Goal: Task Accomplishment & Management: Manage account settings

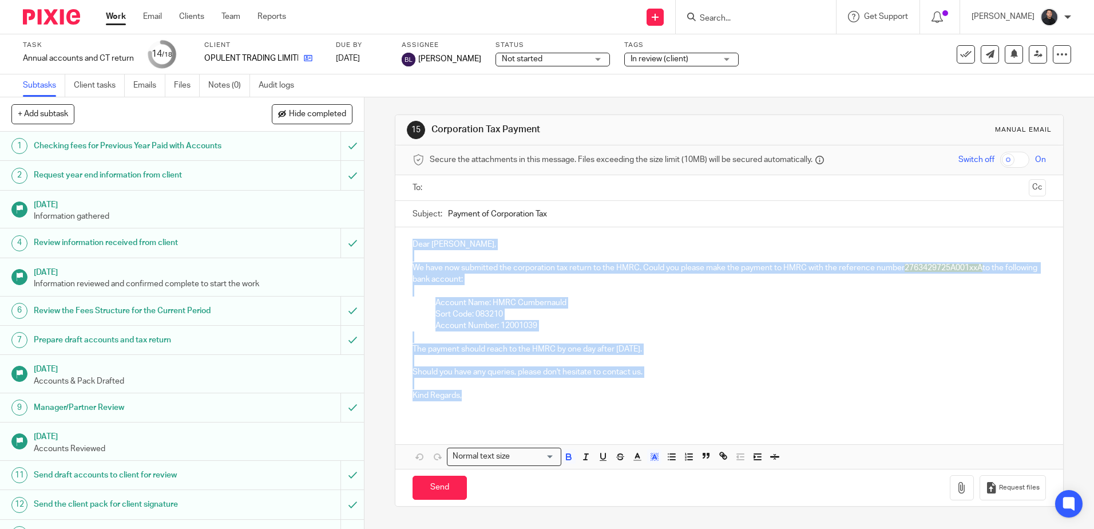
scroll to position [176, 0]
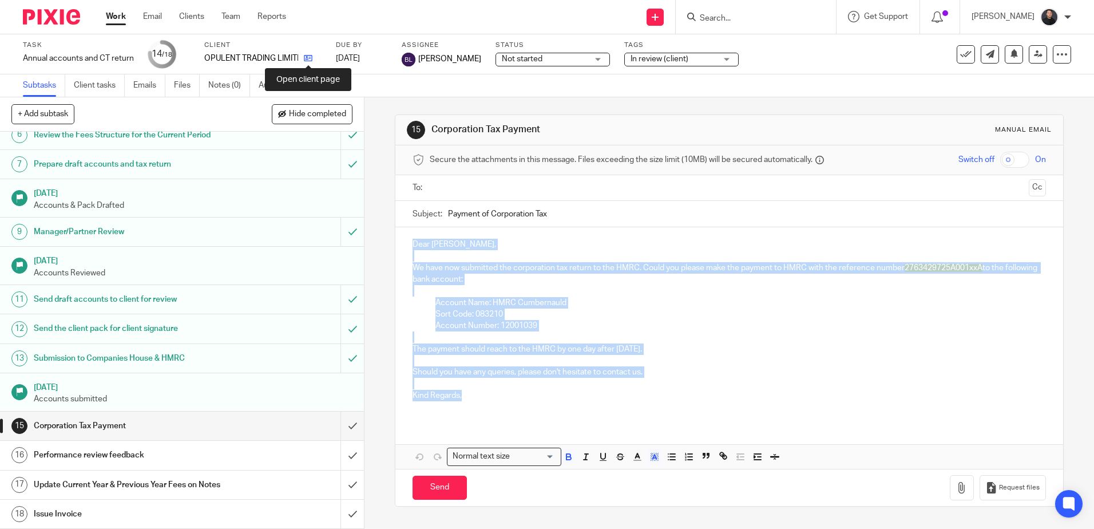
click at [310, 59] on icon at bounding box center [308, 58] width 9 height 9
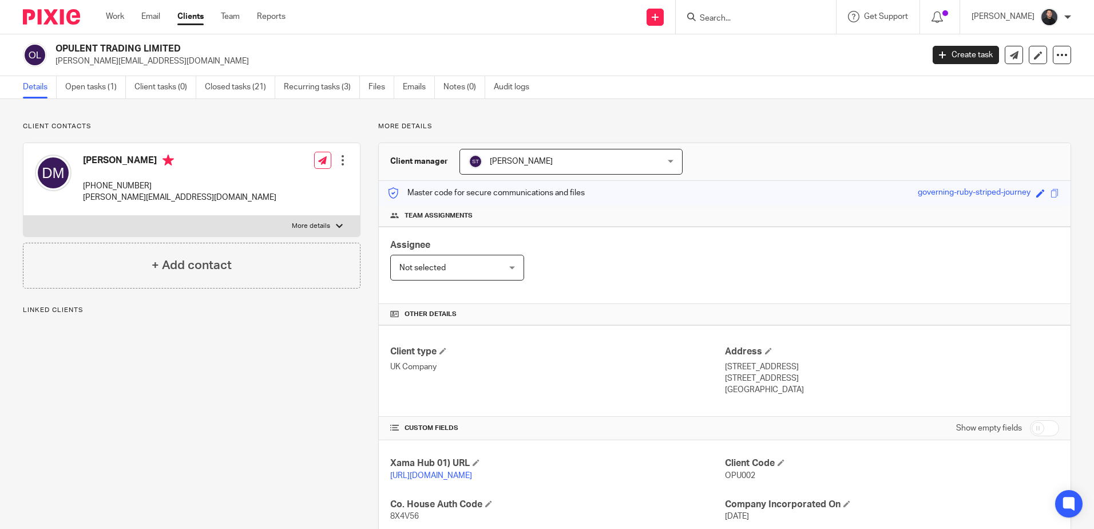
scroll to position [286, 0]
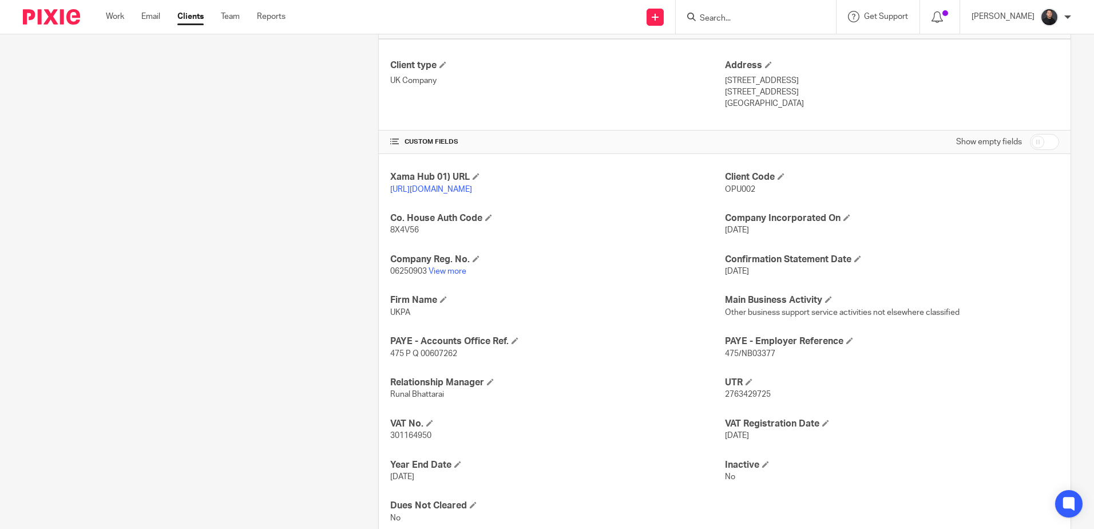
click at [733, 398] on span "2763429725" at bounding box center [748, 394] width 46 height 8
copy span "2763429725"
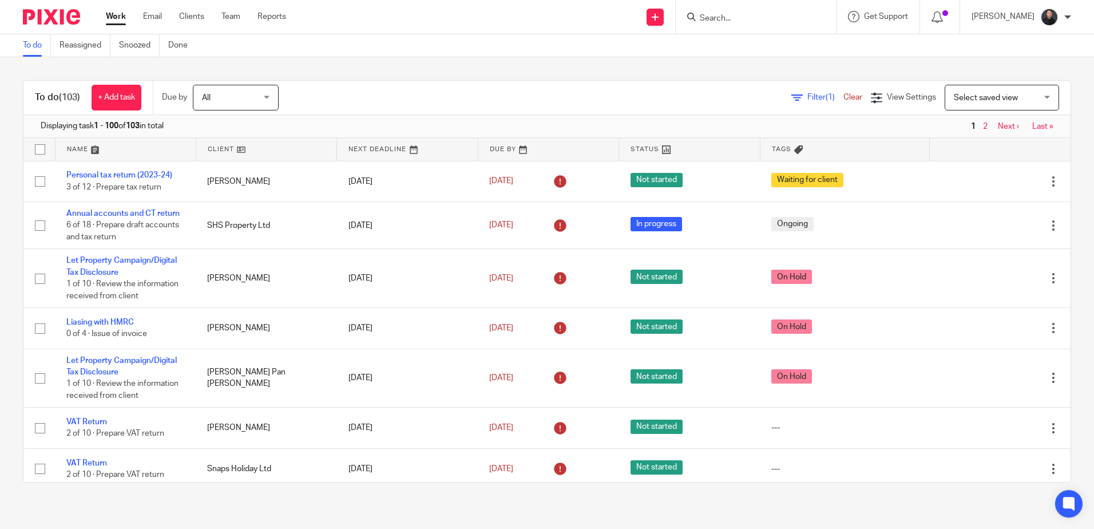
click at [789, 19] on input "Search" at bounding box center [749, 19] width 103 height 10
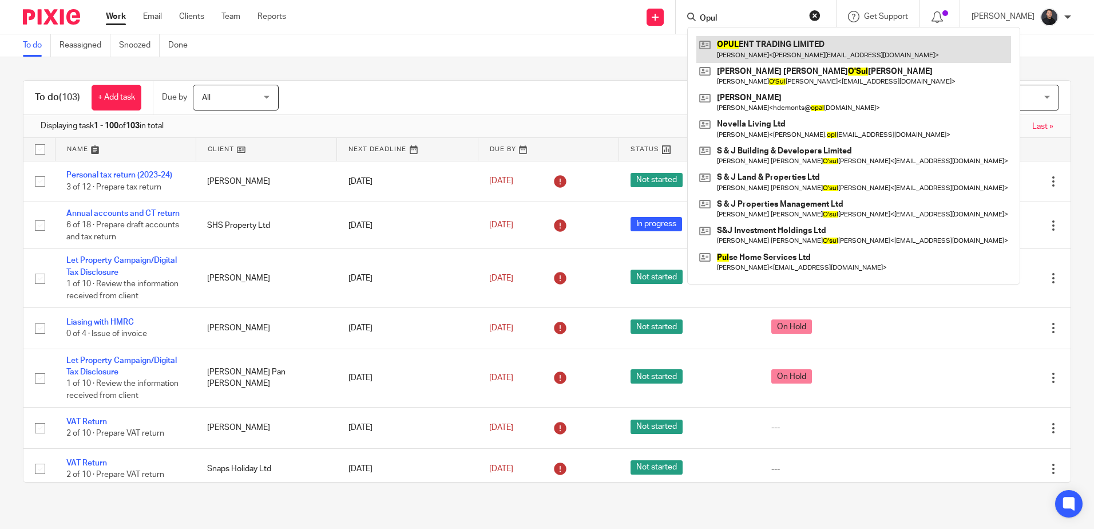
type input "Opul"
click at [799, 45] on link at bounding box center [853, 49] width 315 height 26
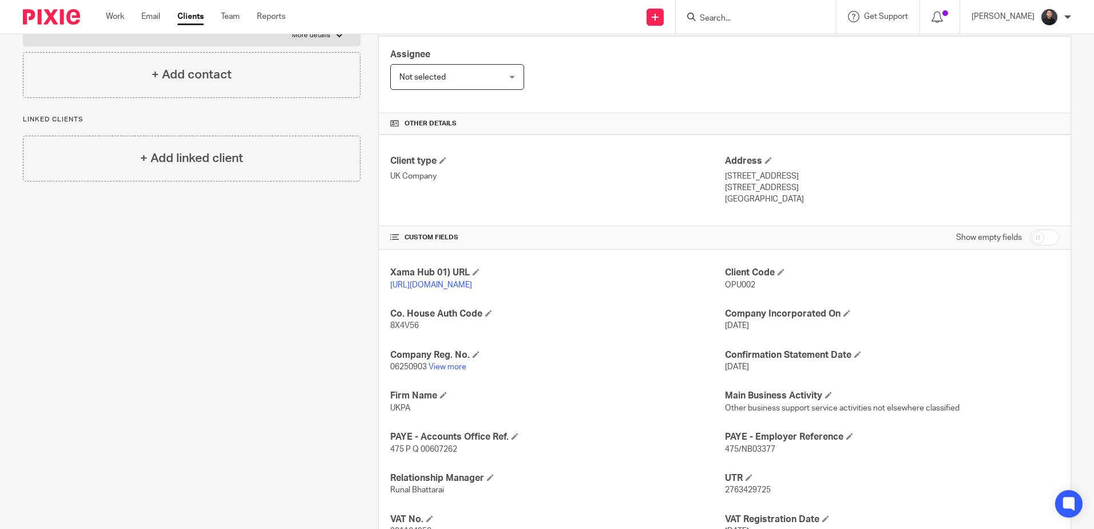
scroll to position [334, 0]
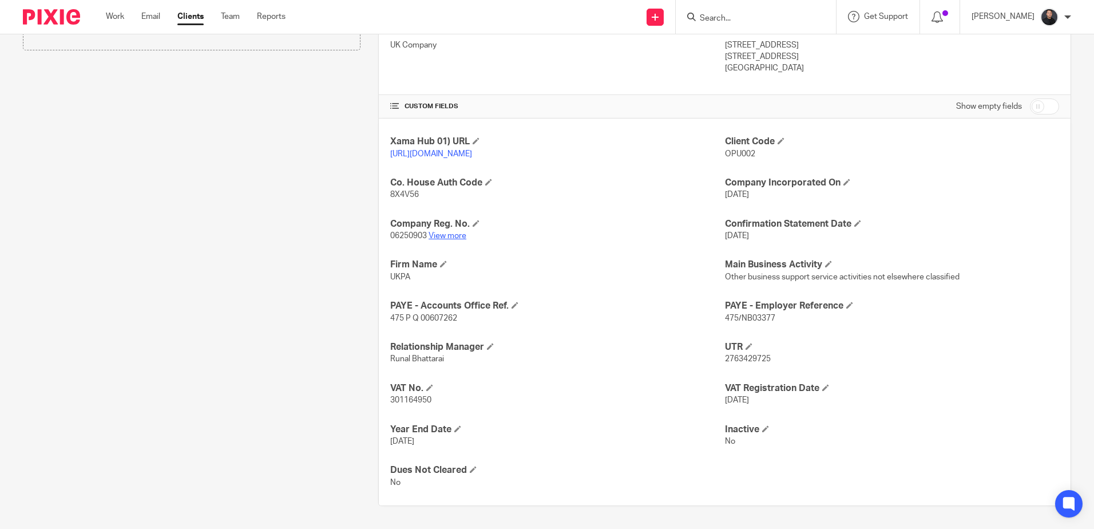
click at [442, 236] on link "View more" at bounding box center [447, 236] width 38 height 8
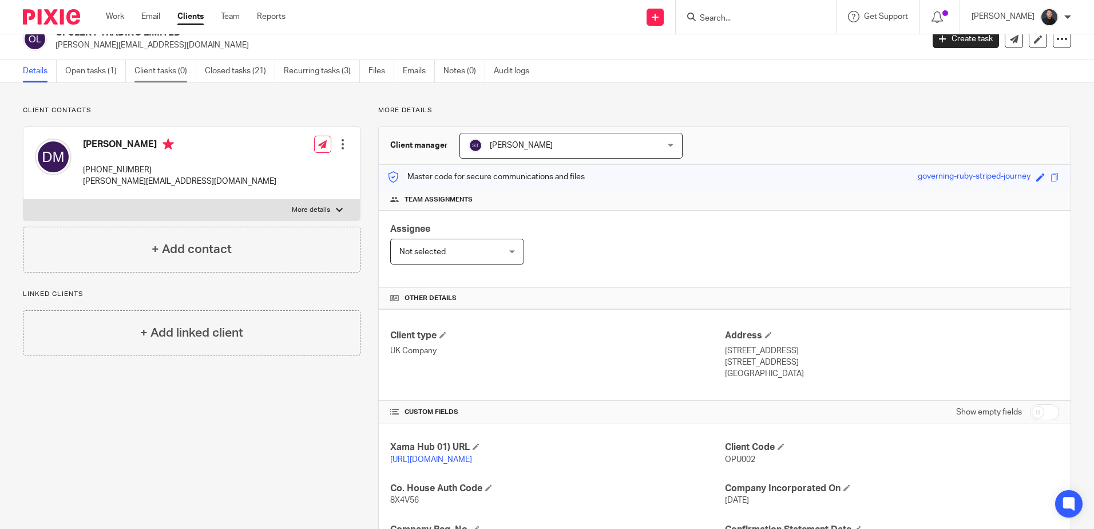
scroll to position [0, 0]
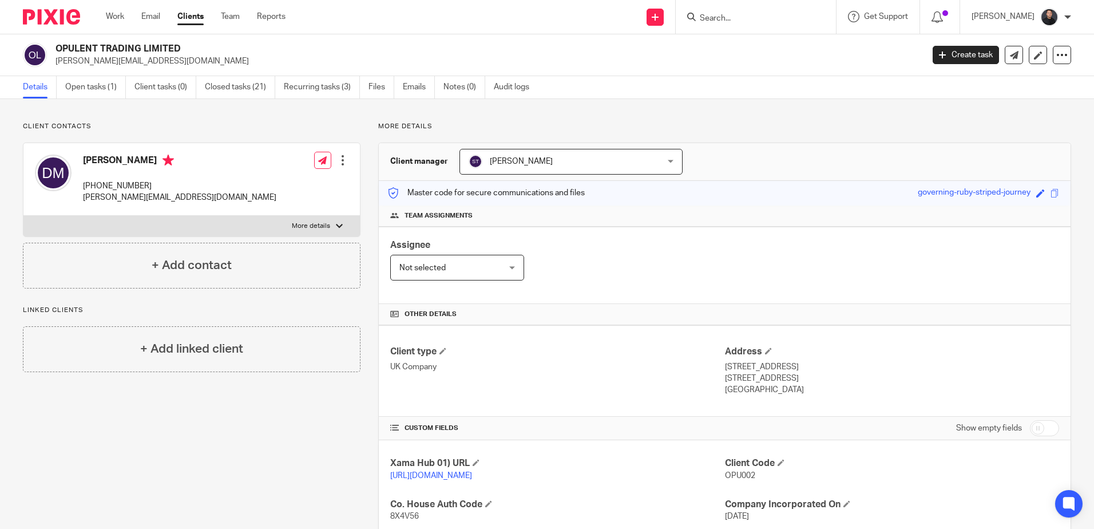
click at [725, 21] on input "Search" at bounding box center [749, 19] width 103 height 10
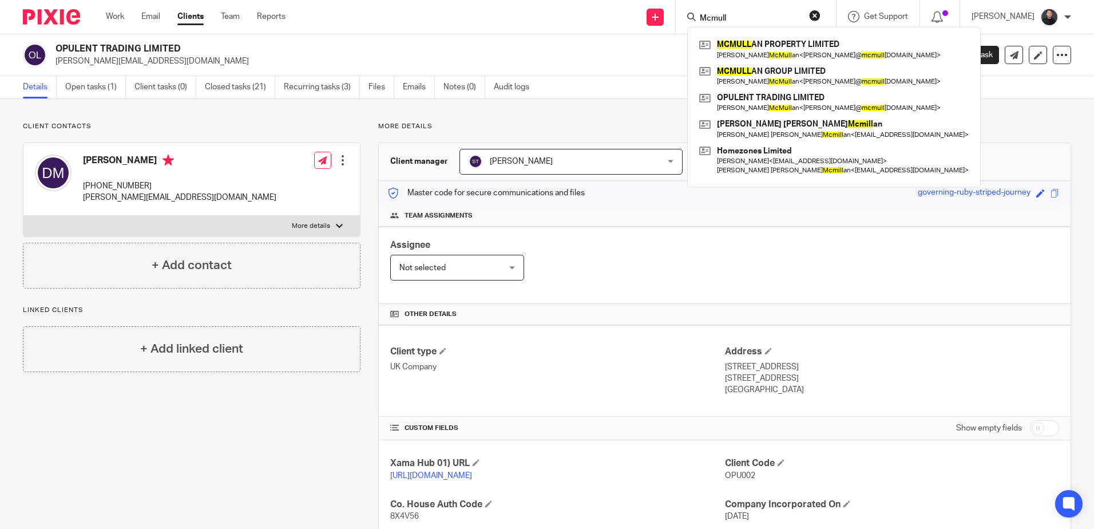
type input "Mcmull"
click at [88, 81] on link "Open tasks (1)" at bounding box center [95, 87] width 61 height 22
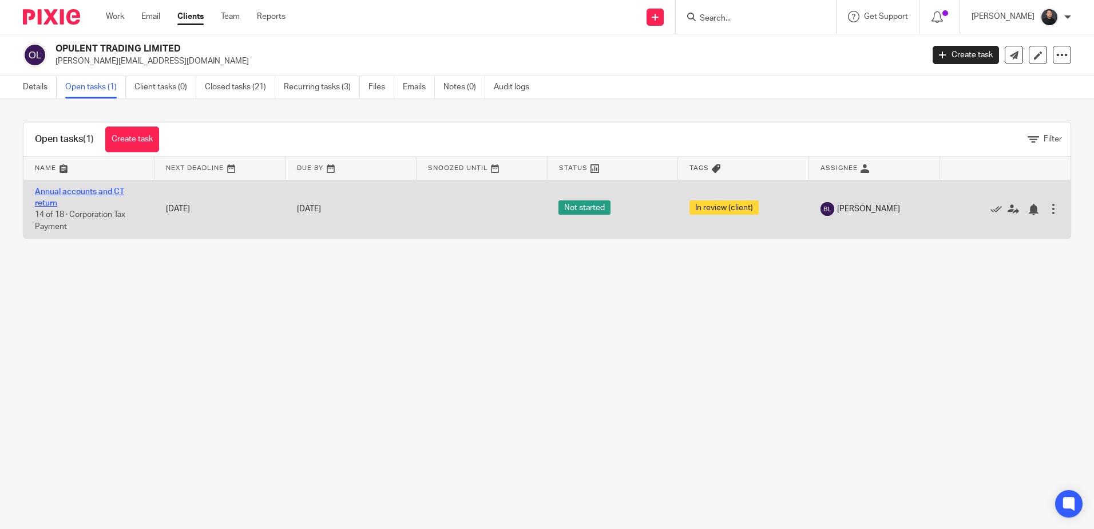
click at [89, 189] on link "Annual accounts and CT return" at bounding box center [79, 197] width 89 height 19
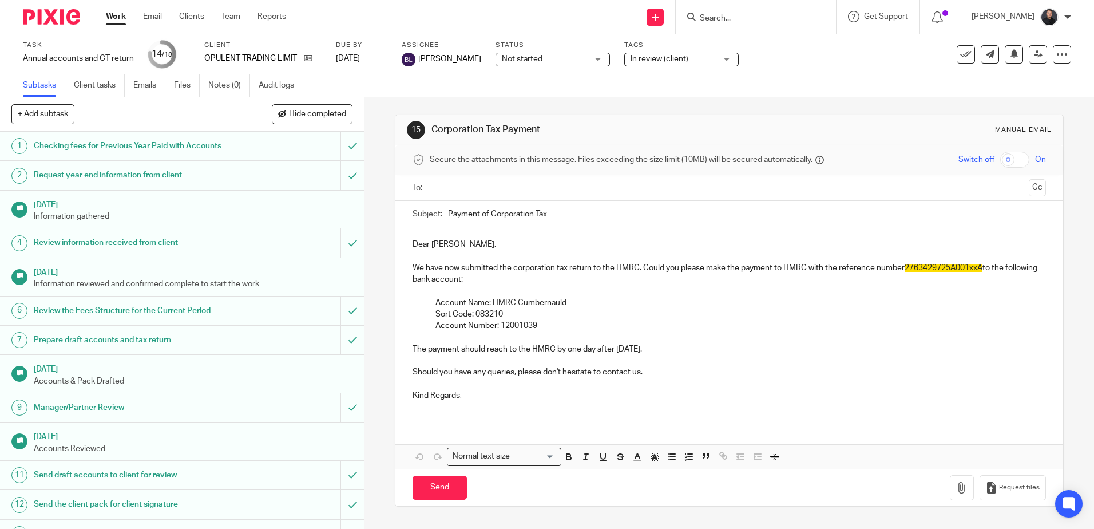
scroll to position [176, 0]
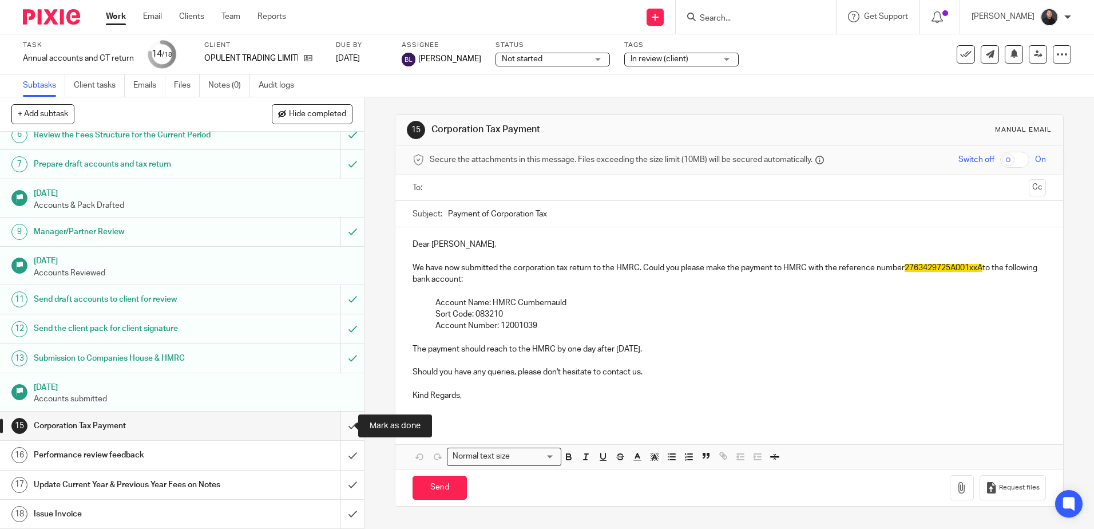
click at [340, 422] on input "submit" at bounding box center [182, 425] width 364 height 29
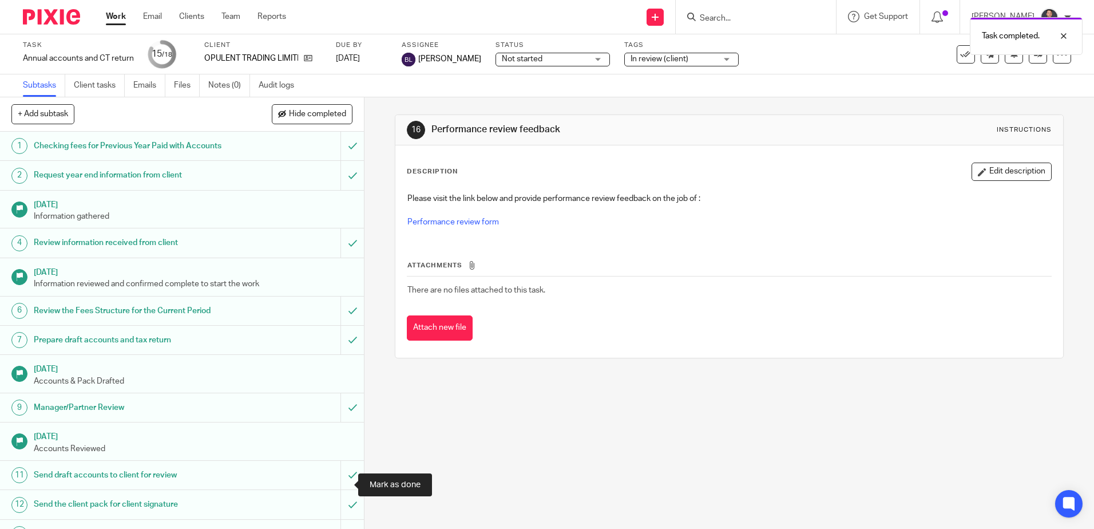
scroll to position [176, 0]
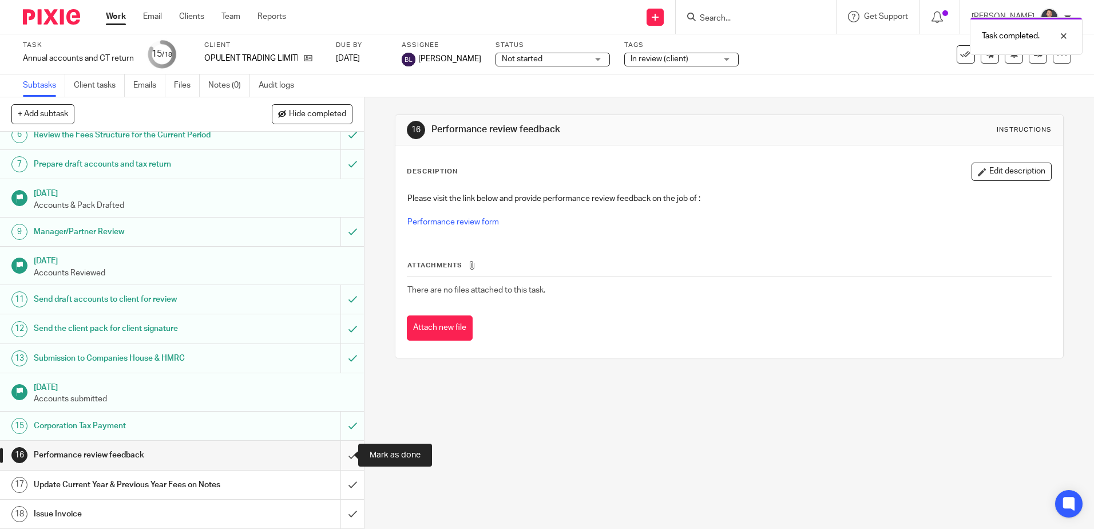
click at [335, 451] on input "submit" at bounding box center [182, 454] width 364 height 29
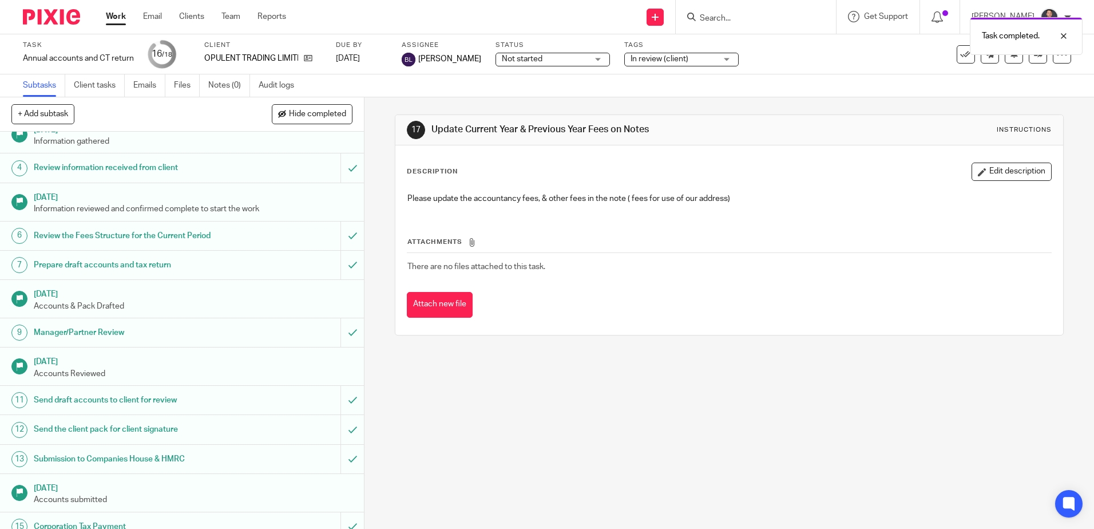
scroll to position [176, 0]
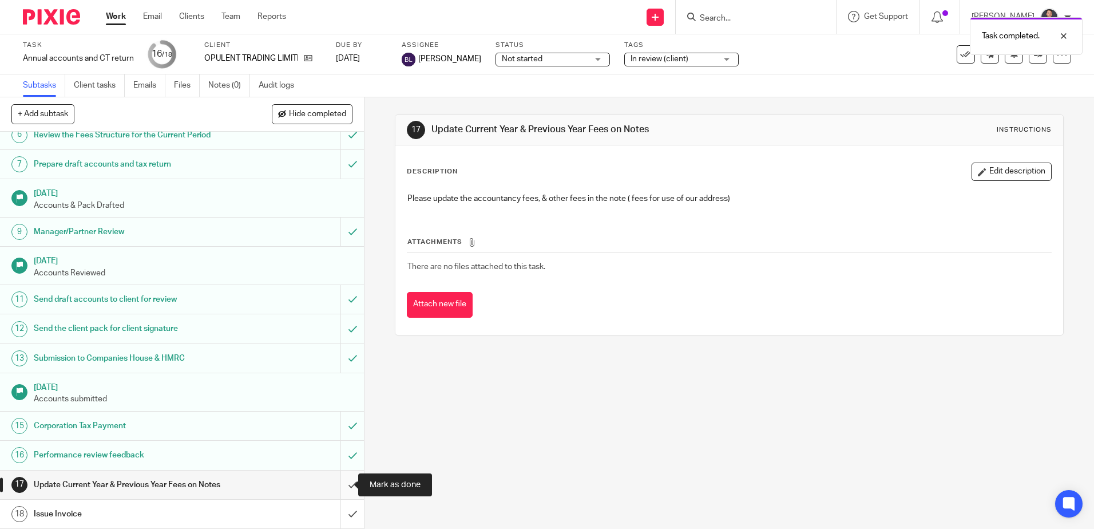
click at [342, 483] on input "submit" at bounding box center [182, 484] width 364 height 29
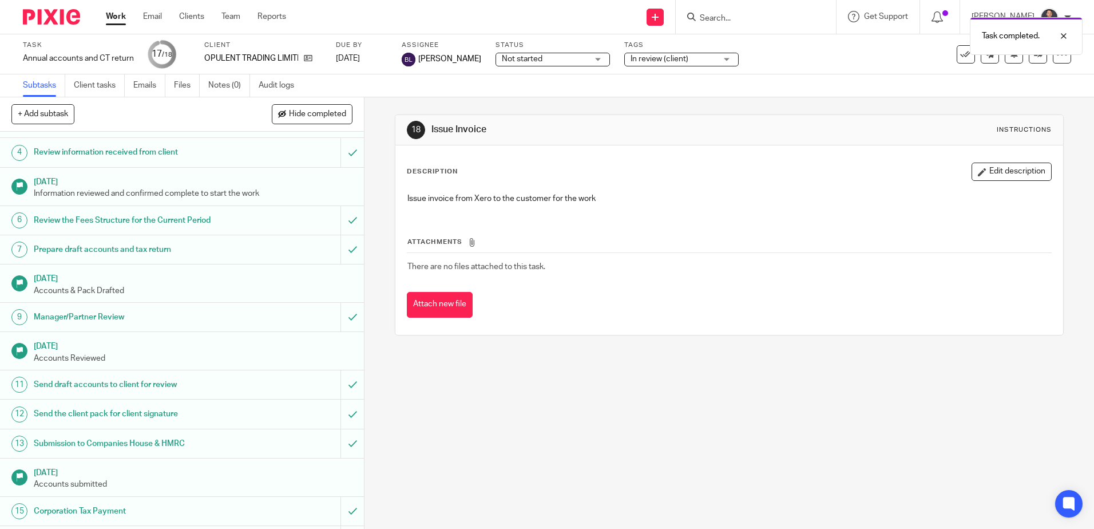
scroll to position [176, 0]
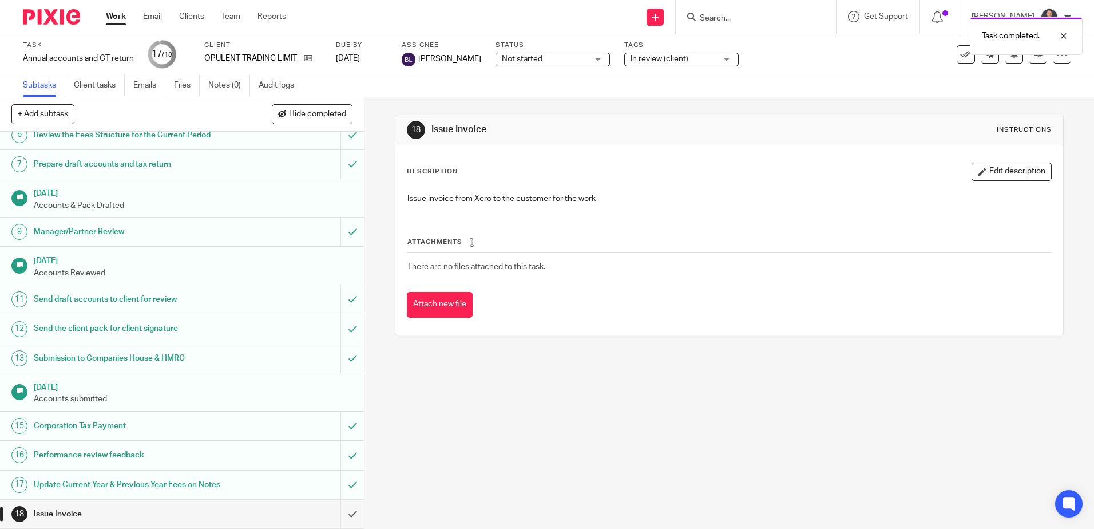
click at [755, 18] on div "Task completed." at bounding box center [814, 32] width 535 height 43
